Goal: Check status: Check status

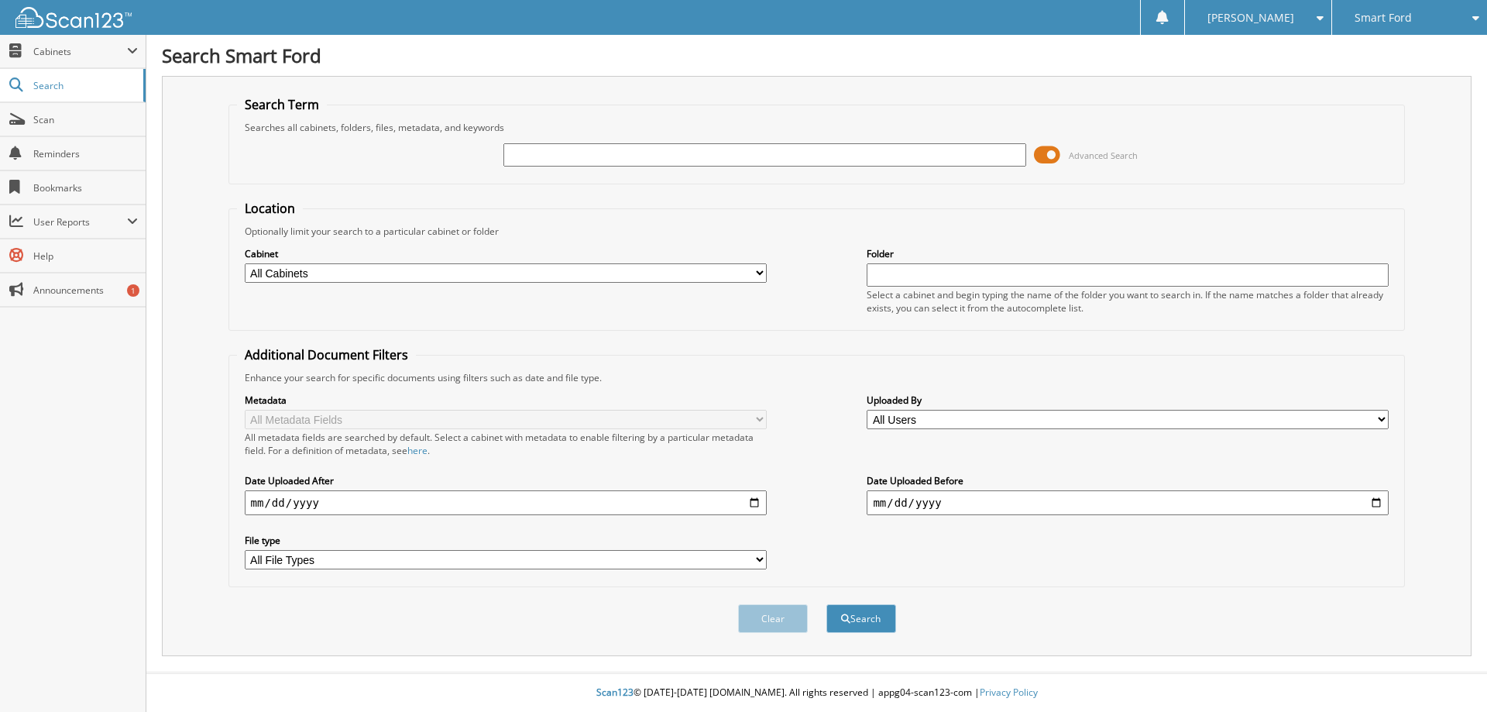
click at [1053, 153] on span at bounding box center [1047, 154] width 26 height 23
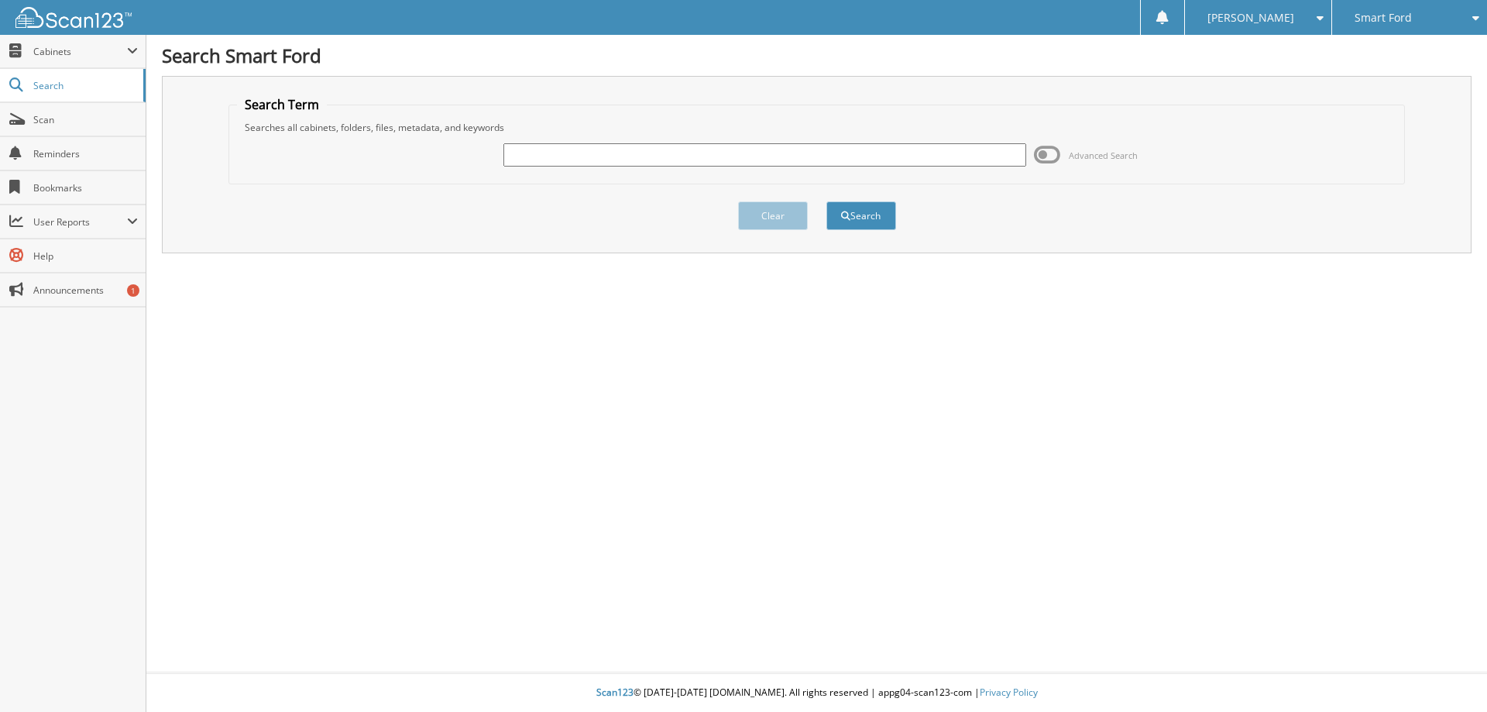
click at [575, 152] on input "text" at bounding box center [764, 154] width 522 height 23
type input "6024029"
click at [826, 201] on button "Search" at bounding box center [861, 215] width 70 height 29
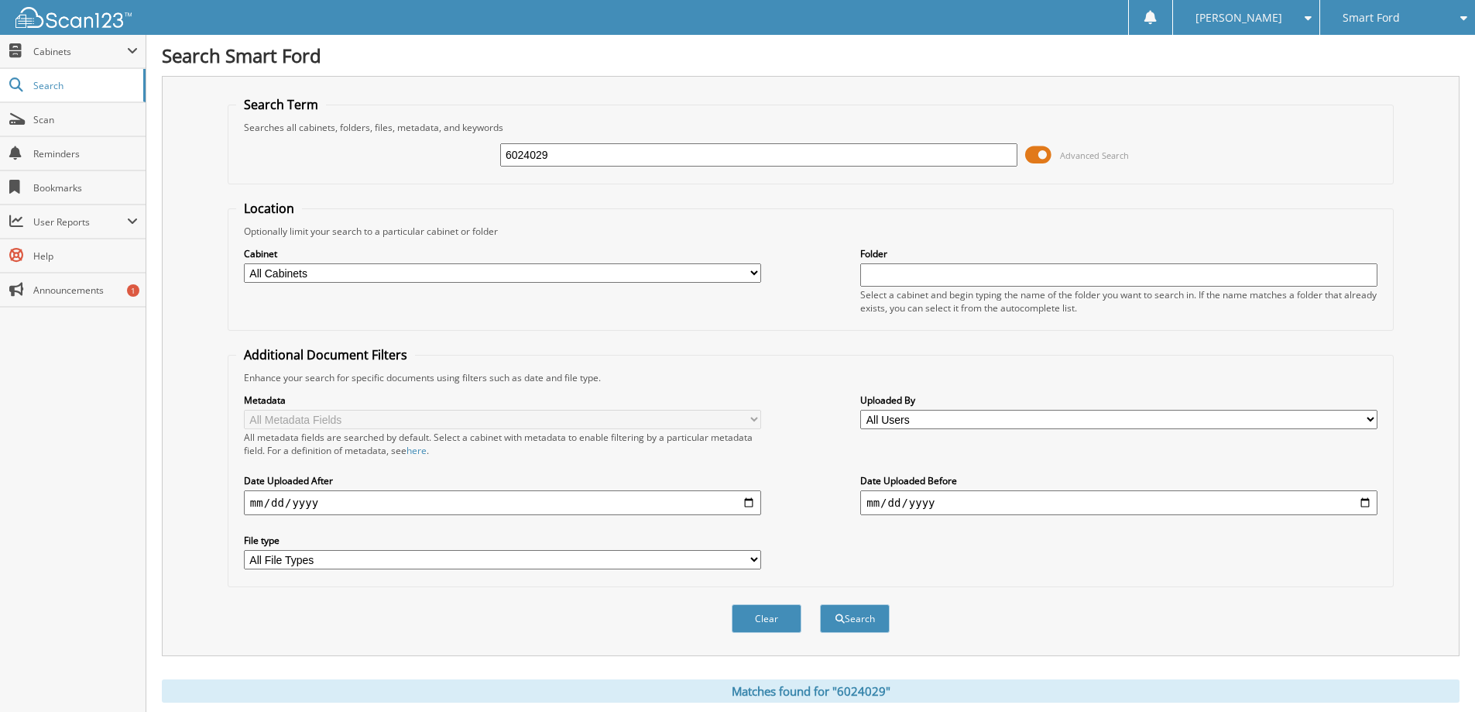
click at [1048, 157] on span at bounding box center [1038, 154] width 26 height 23
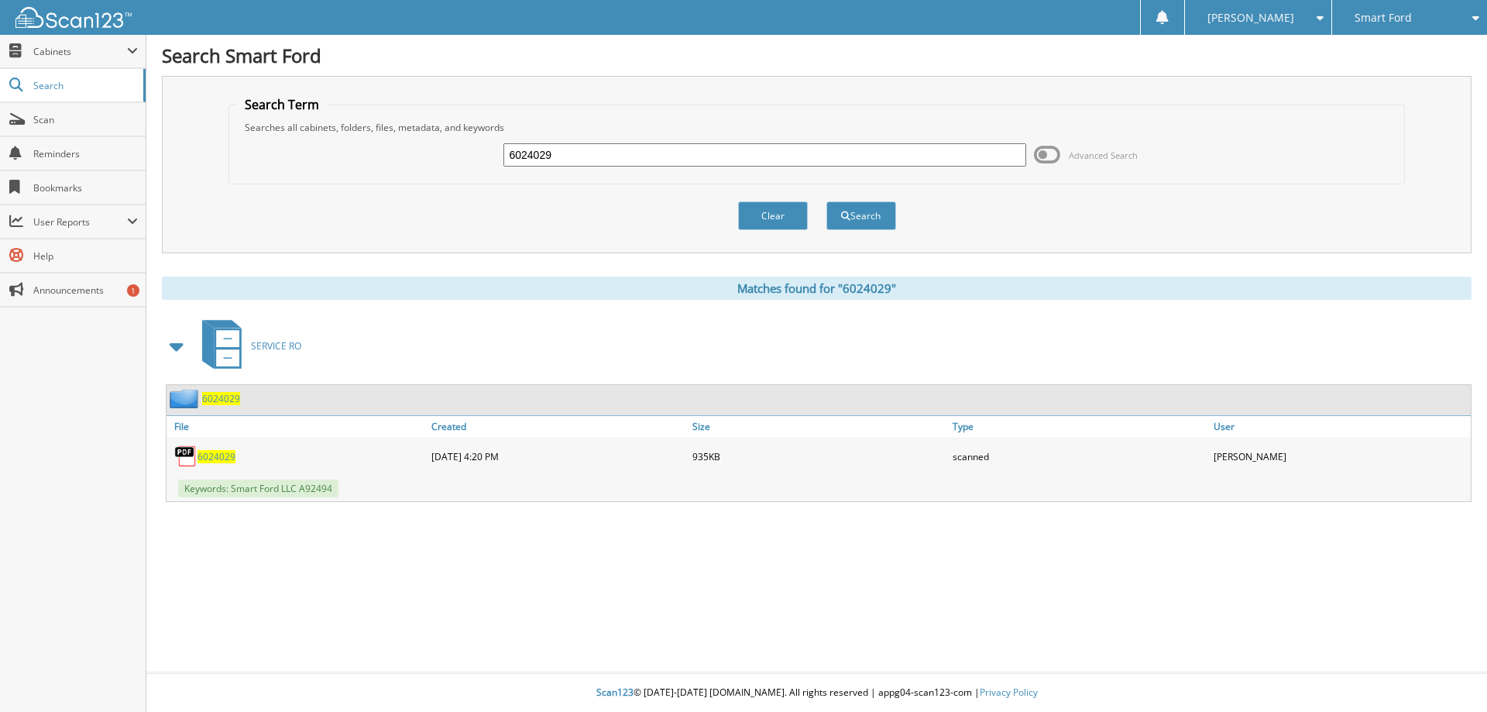
click at [215, 459] on span "6024029" at bounding box center [216, 456] width 38 height 13
